Goal: Task Accomplishment & Management: Use online tool/utility

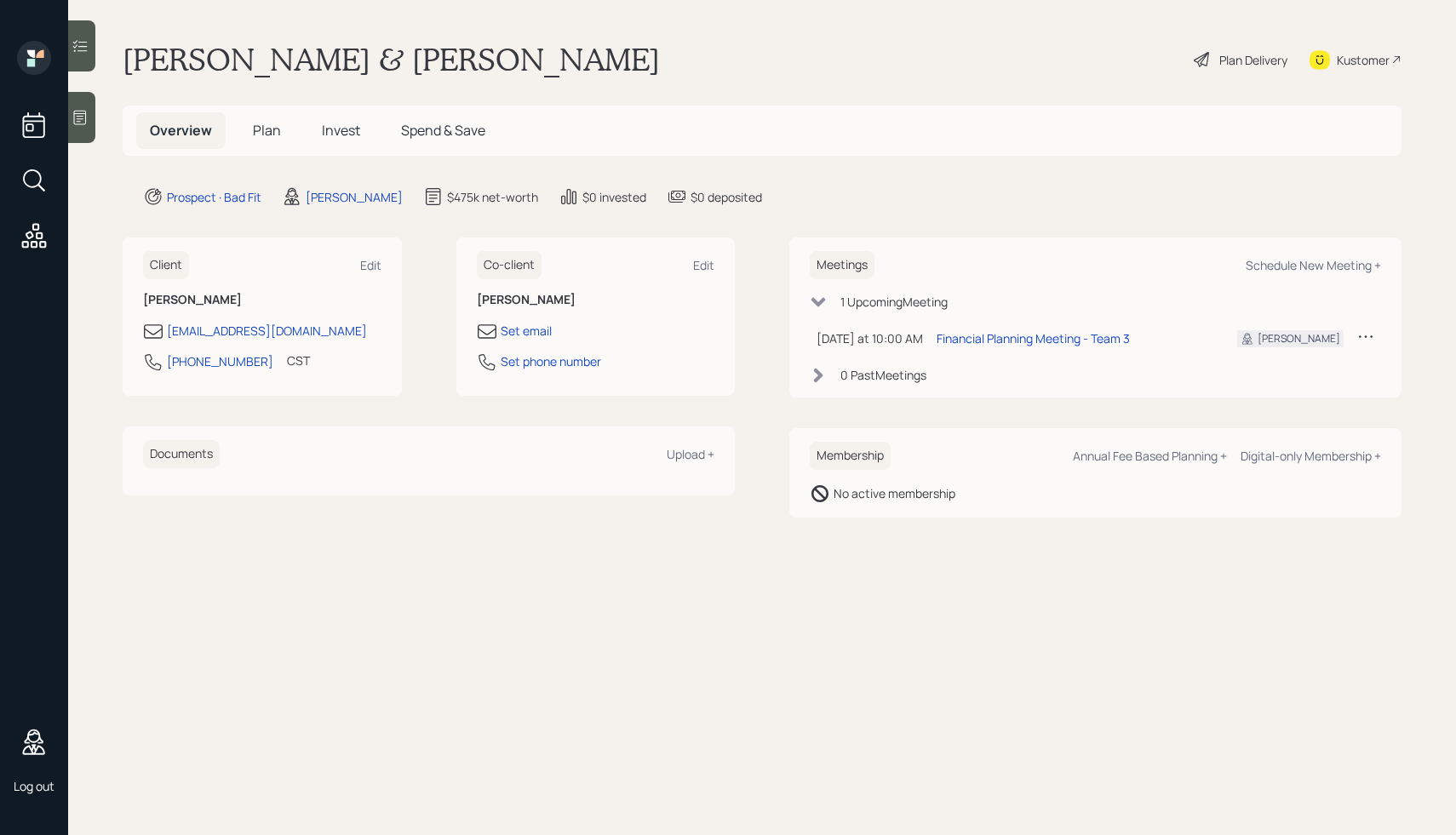
click at [268, 139] on span "Plan" at bounding box center [266, 130] width 28 height 19
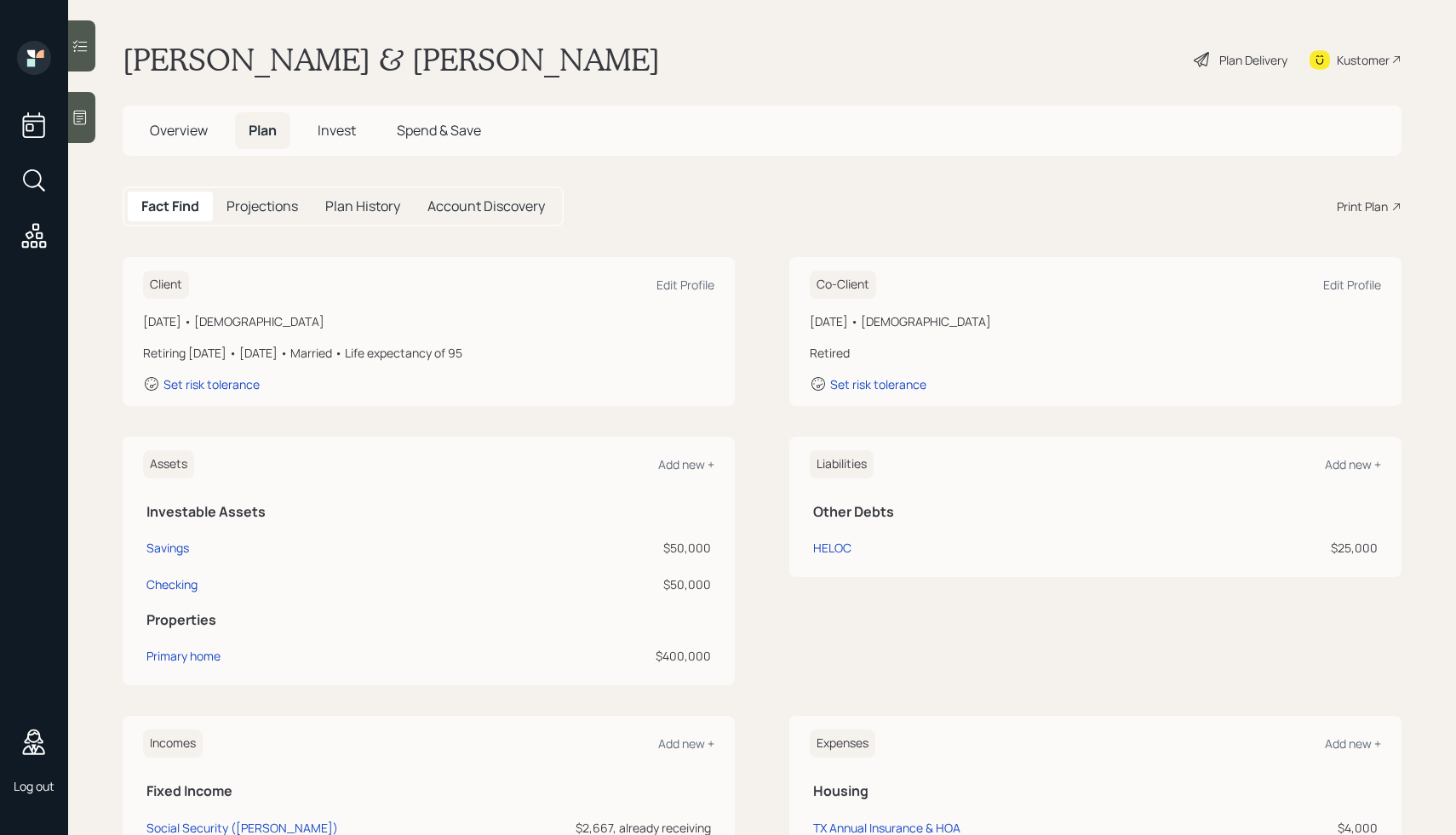
click at [1360, 202] on div "Print Plan" at bounding box center [1361, 207] width 51 height 18
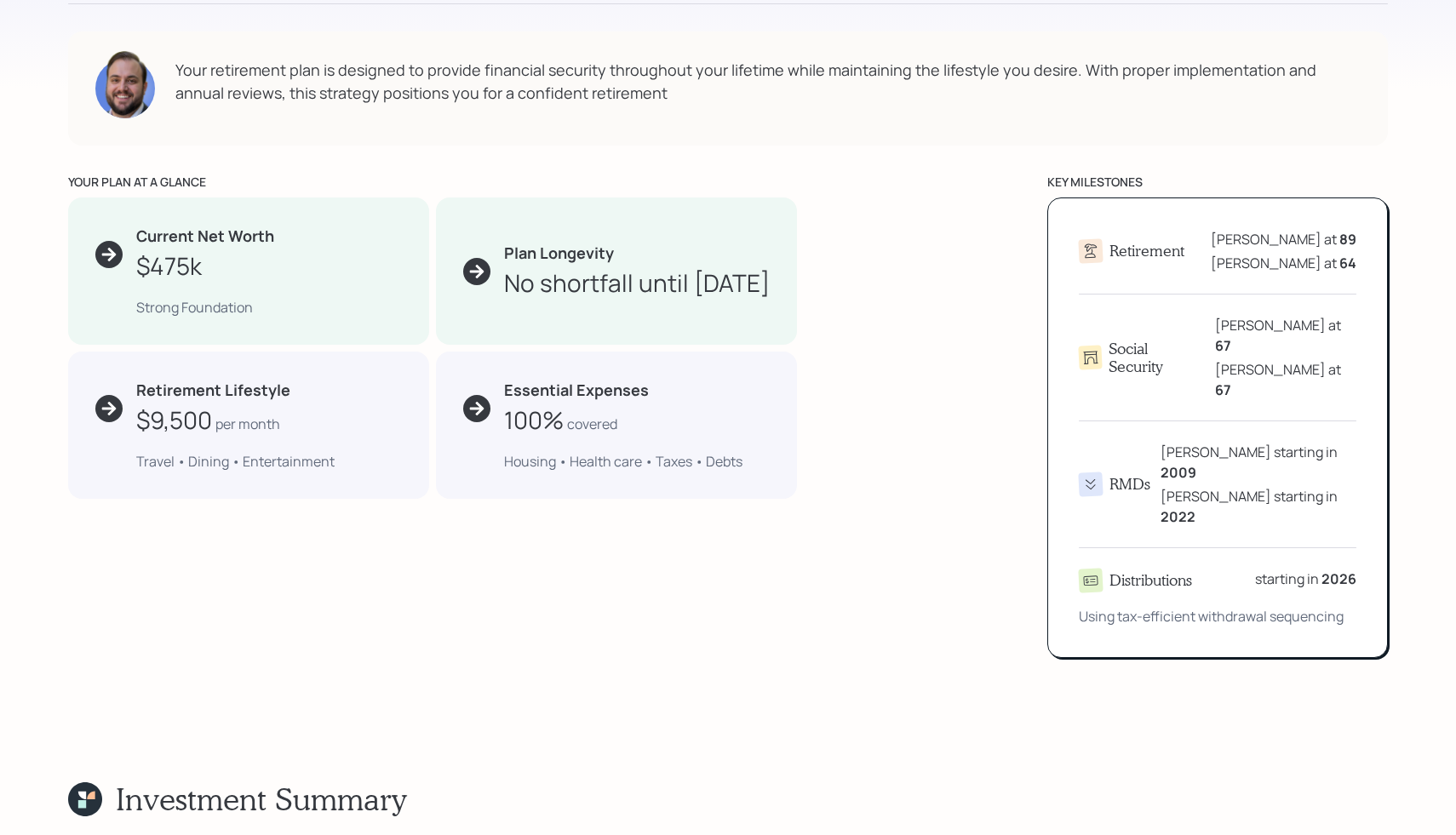
scroll to position [653, 0]
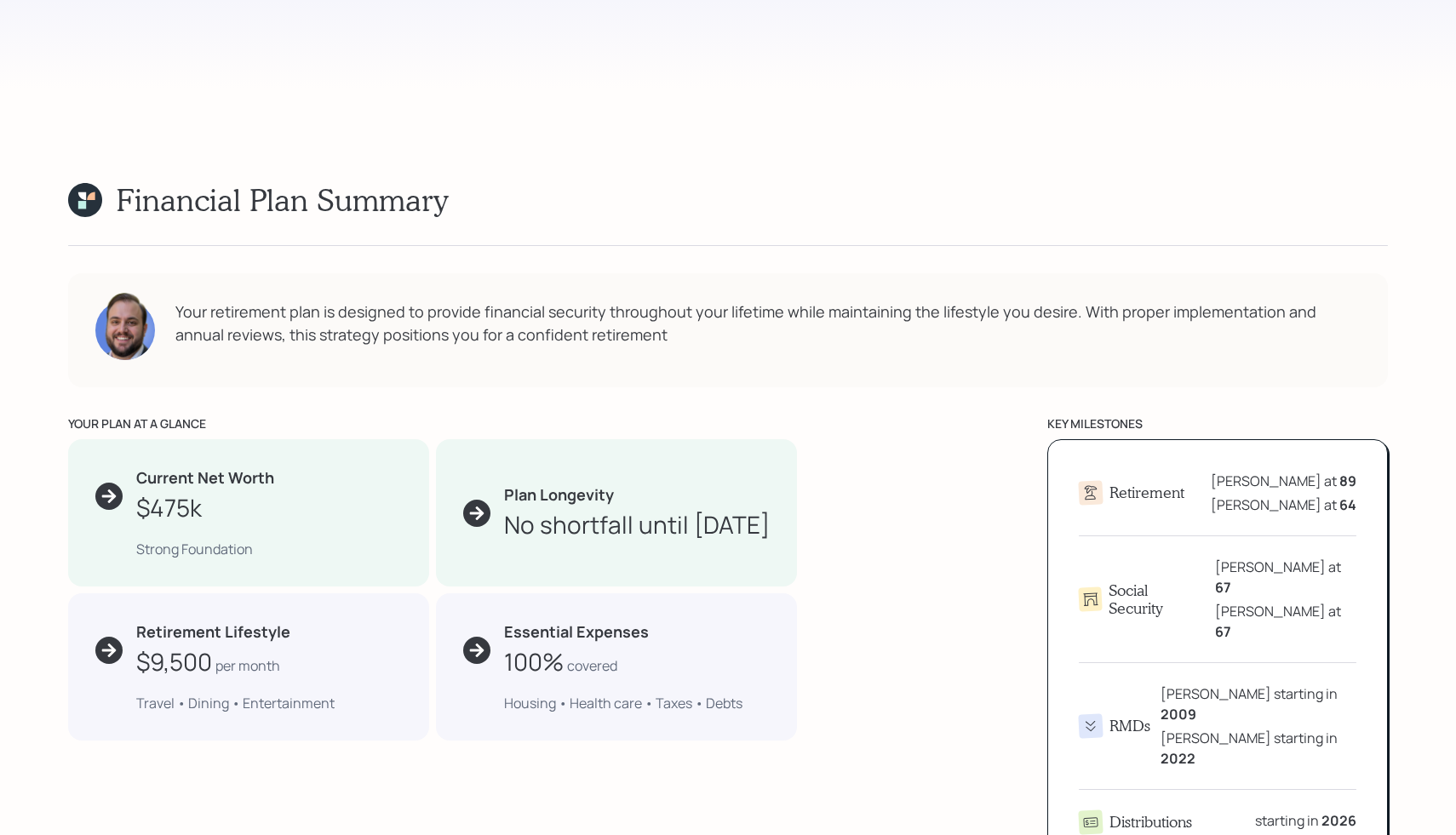
click at [990, 252] on div "Financial Plan Summary Thomas Linda Your retirement plan is designed to provide…" at bounding box center [728, 541] width 1319 height 718
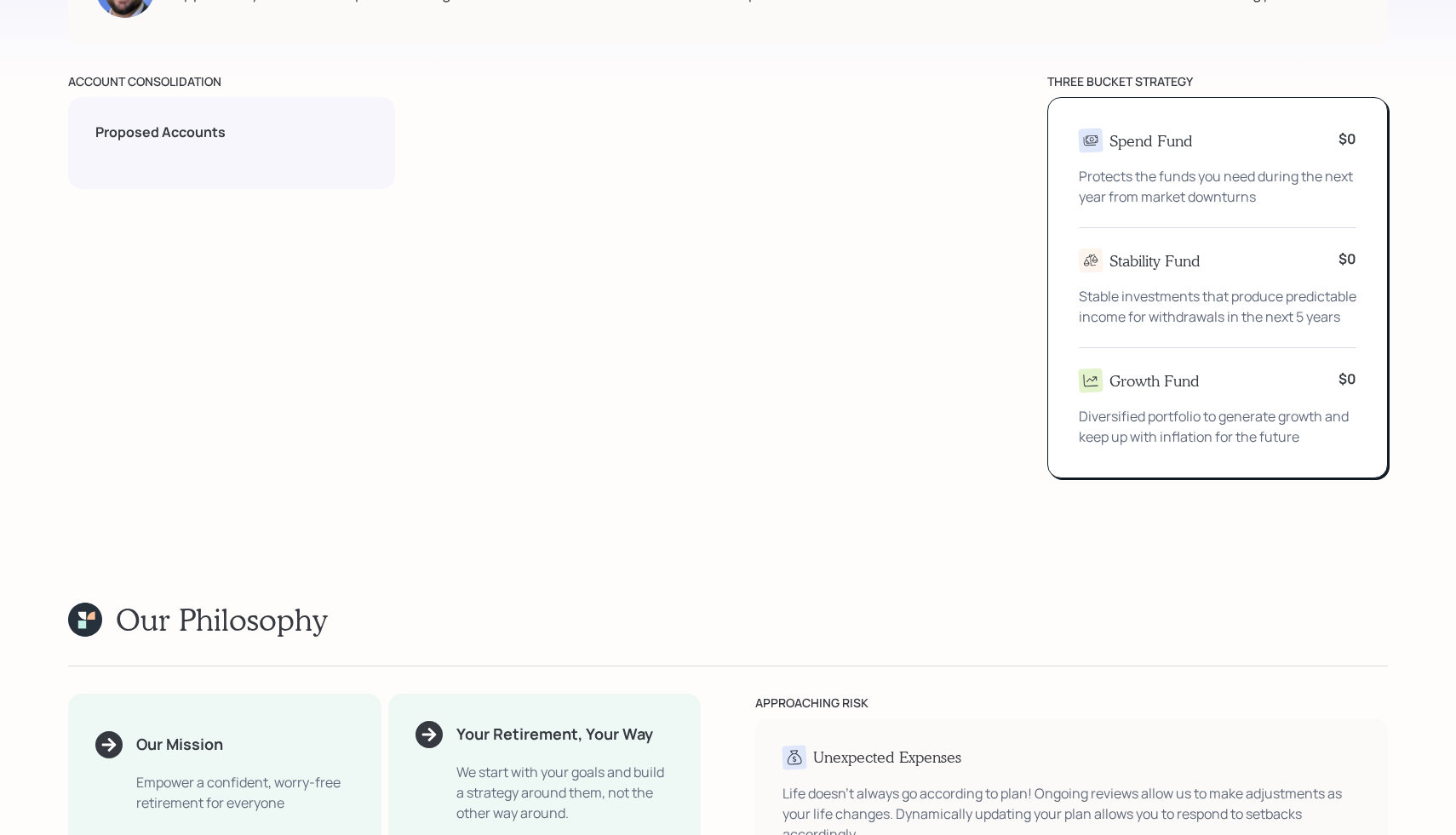
scroll to position [1855, 0]
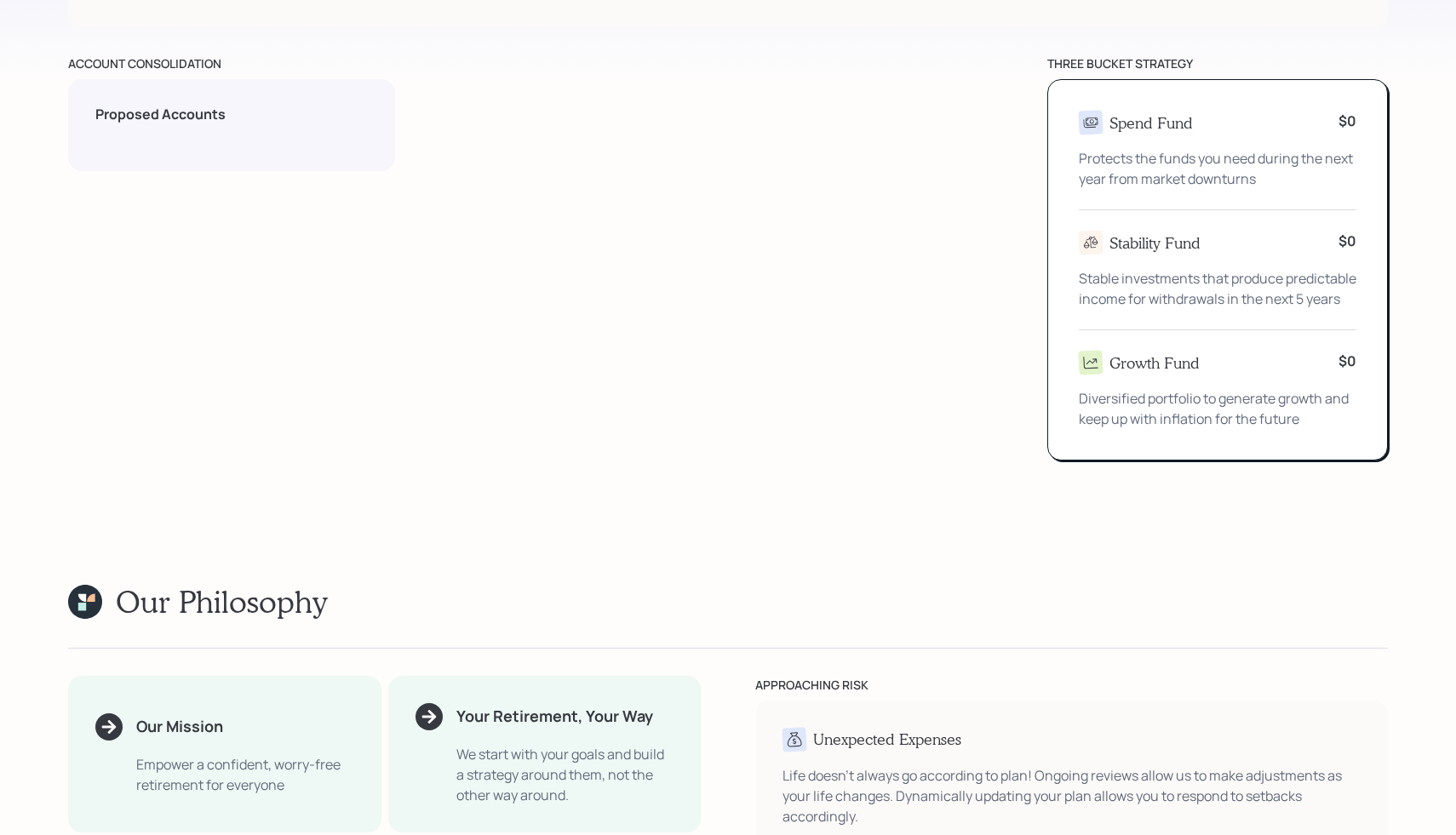
click at [1024, 121] on div "account consolidation Proposed Accounts three bucket strategy Spend Fund $0 Pro…" at bounding box center [728, 257] width 1319 height 406
